Goal: Book appointment/travel/reservation

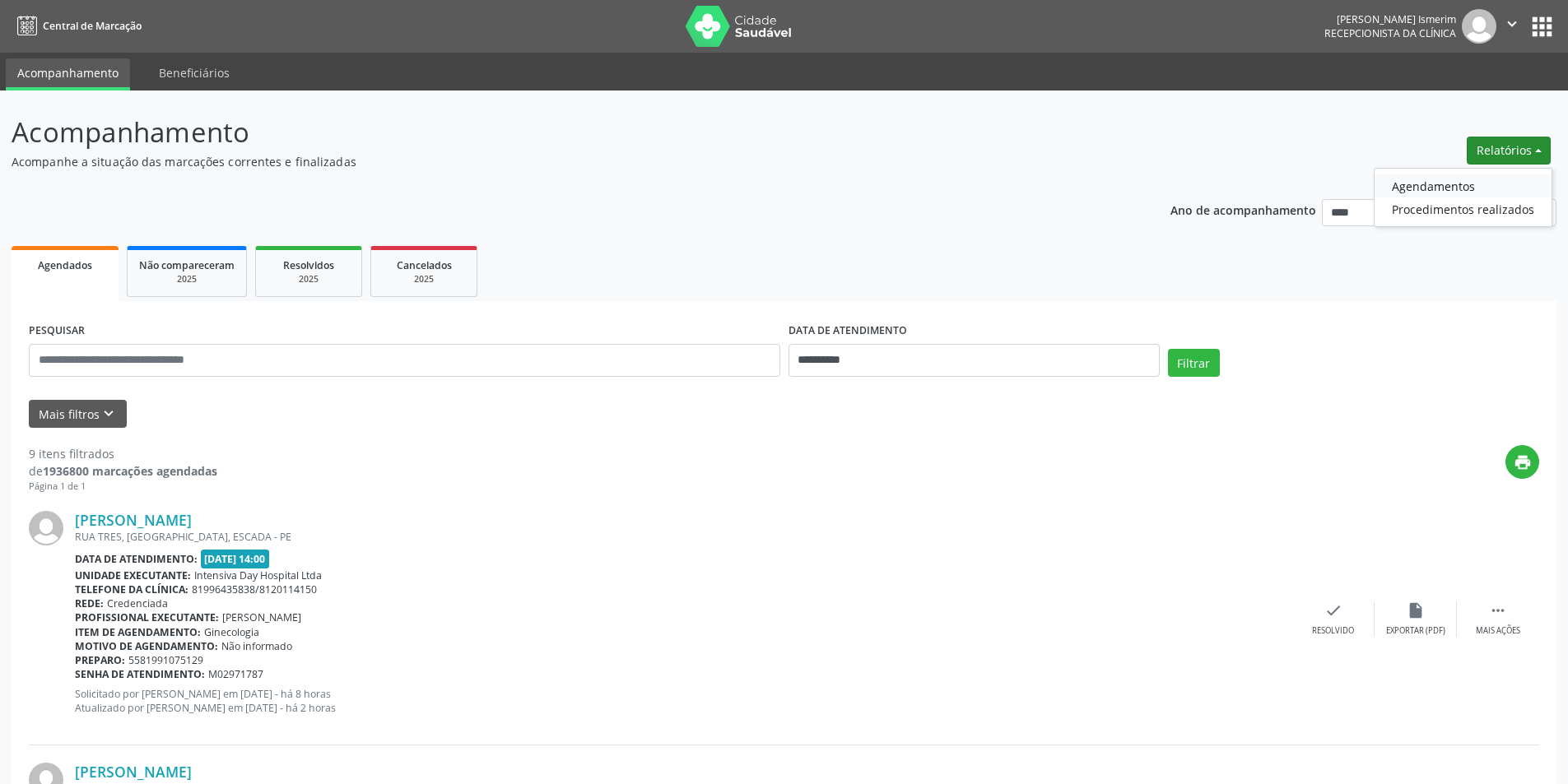
click at [1446, 182] on link "Agendamentos" at bounding box center [1463, 185] width 177 height 23
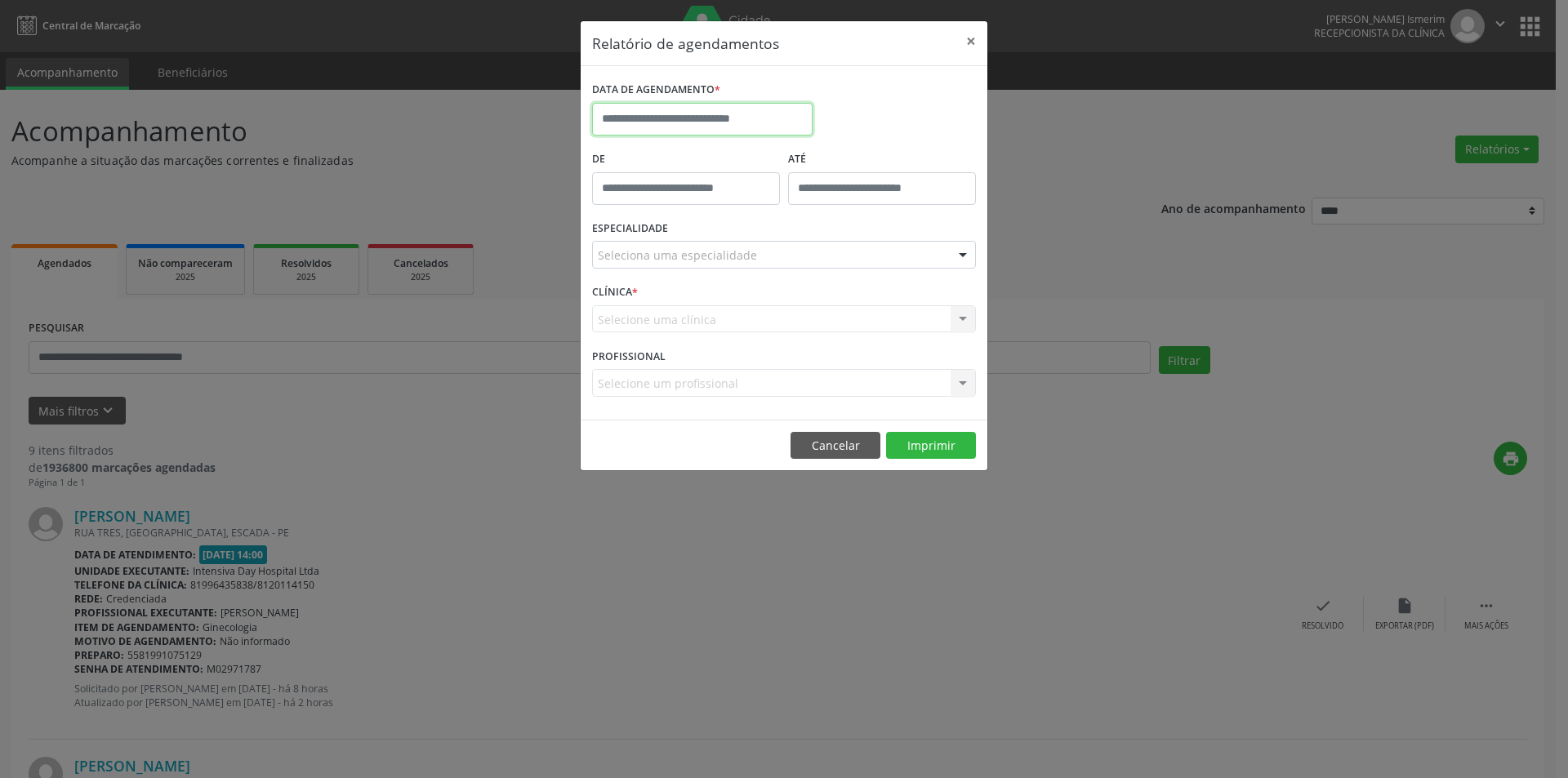
click at [743, 120] on input "text" at bounding box center [703, 120] width 221 height 33
click at [679, 237] on span "7" at bounding box center [681, 237] width 32 height 32
type input "**********"
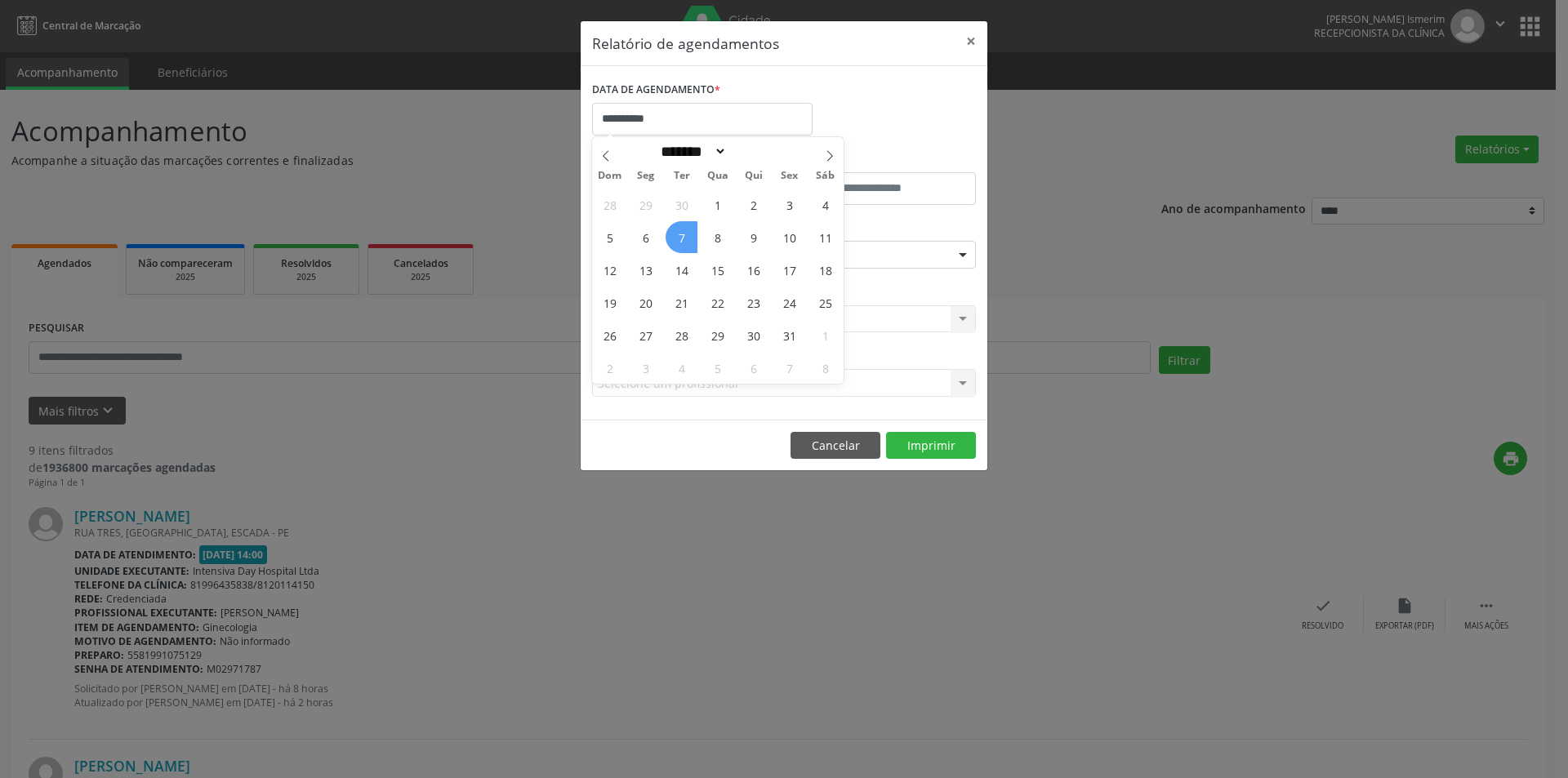
click at [679, 237] on span "7" at bounding box center [681, 237] width 32 height 32
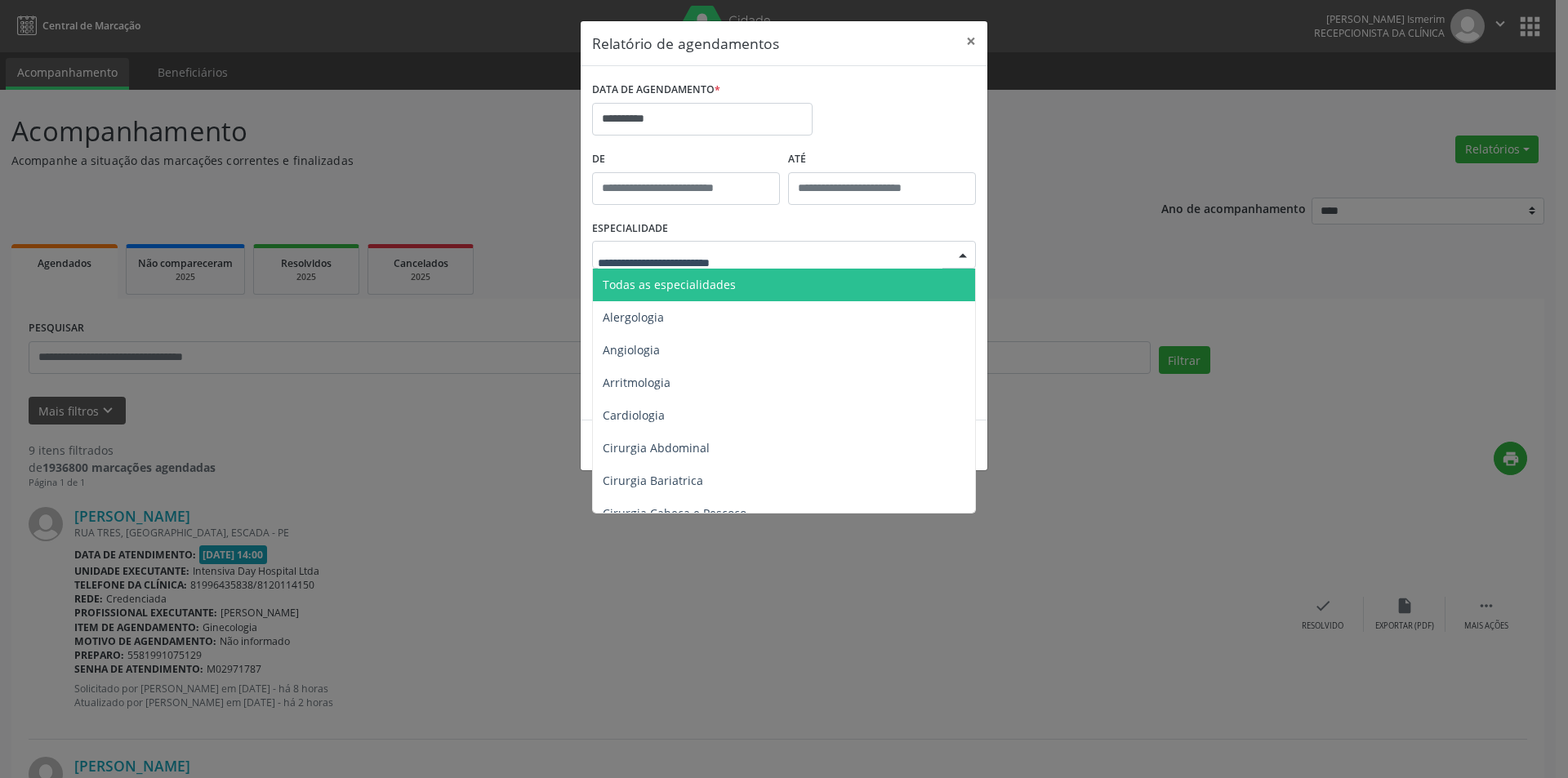
click at [843, 248] on div at bounding box center [784, 255] width 383 height 28
click at [714, 283] on span "Todas as especialidades" at bounding box center [669, 284] width 133 height 16
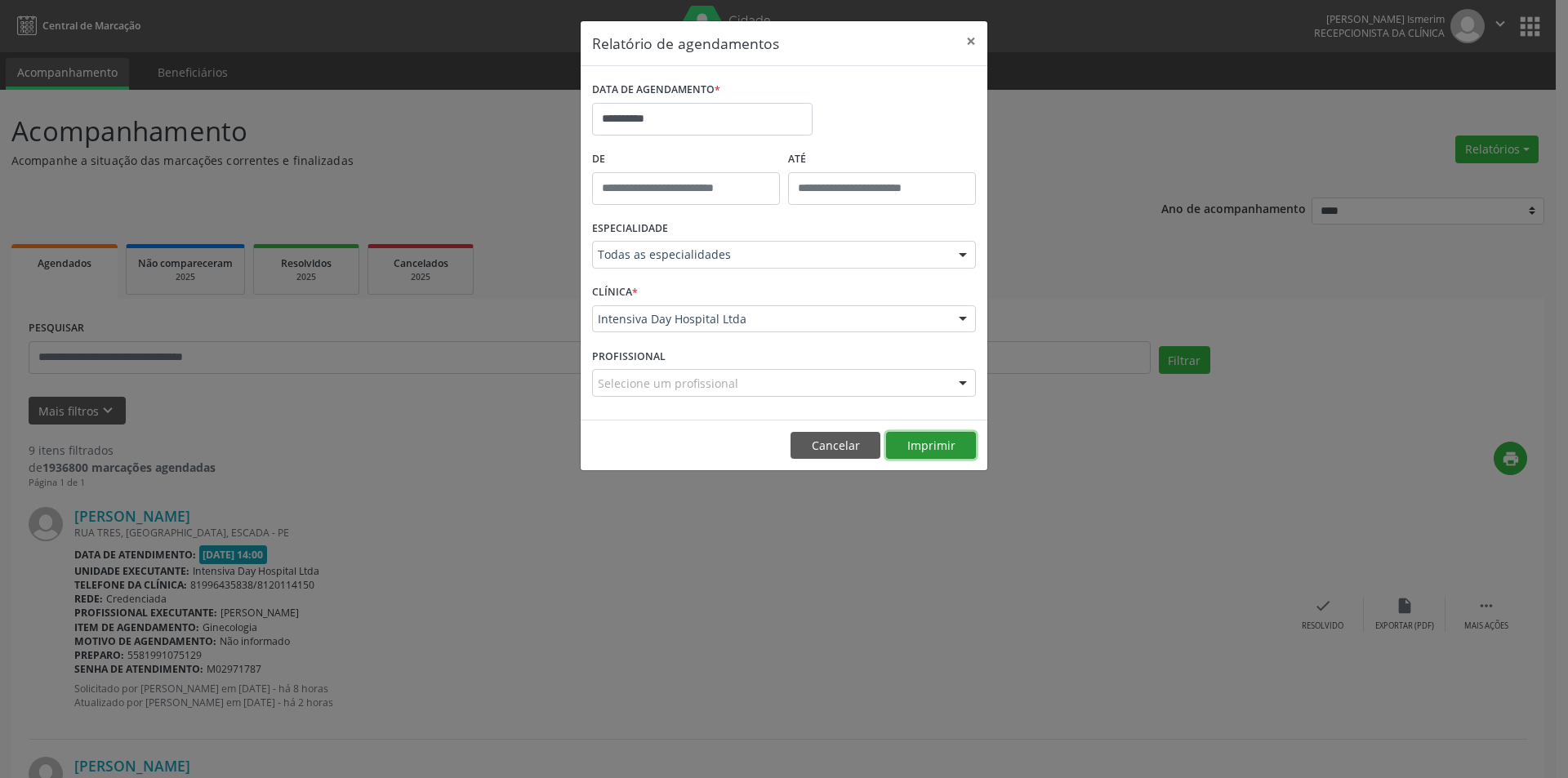
click at [944, 444] on button "Imprimir" at bounding box center [931, 446] width 90 height 28
click at [979, 38] on button "×" at bounding box center [971, 41] width 33 height 40
